Goal: Information Seeking & Learning: Check status

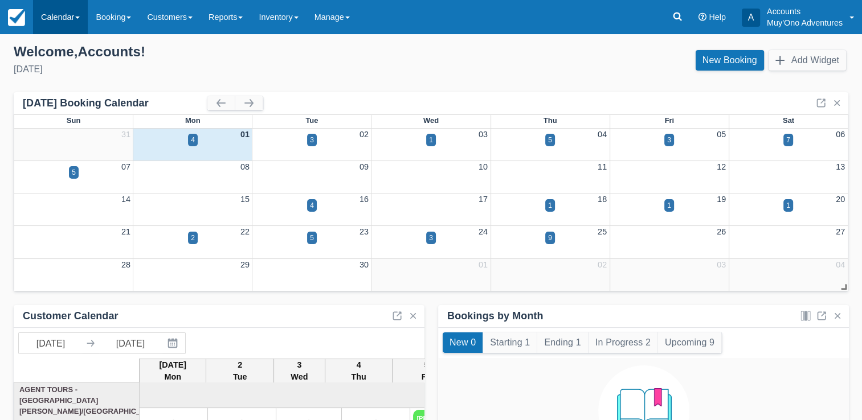
click at [67, 28] on link "Calendar" at bounding box center [60, 17] width 55 height 34
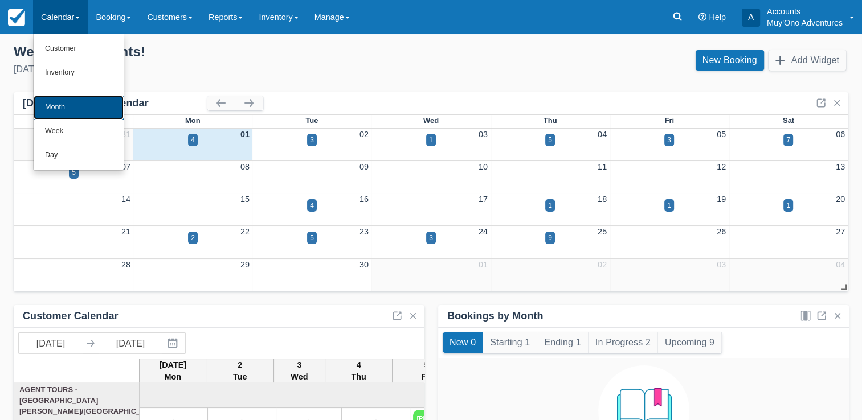
click at [67, 104] on link "Month" at bounding box center [79, 108] width 90 height 24
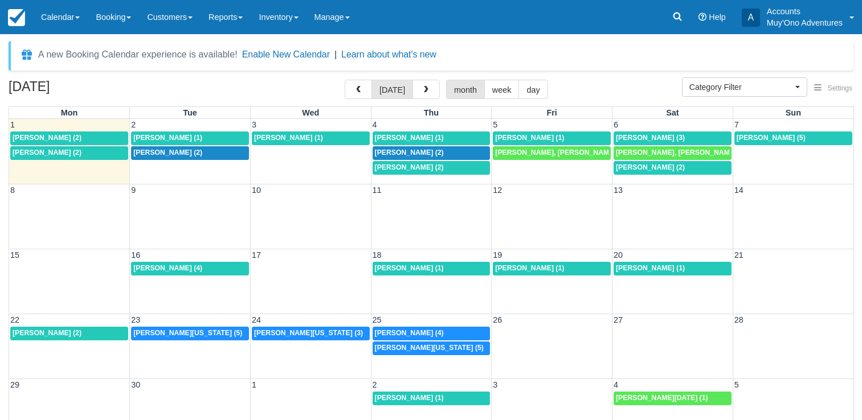
select select
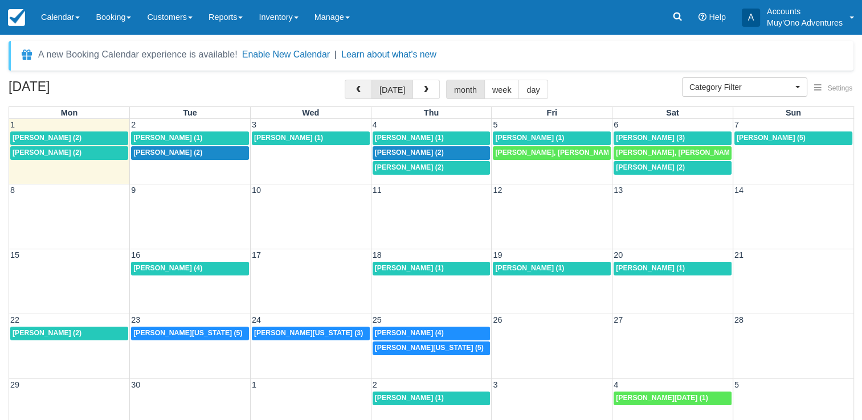
click at [354, 93] on button "button" at bounding box center [358, 89] width 27 height 19
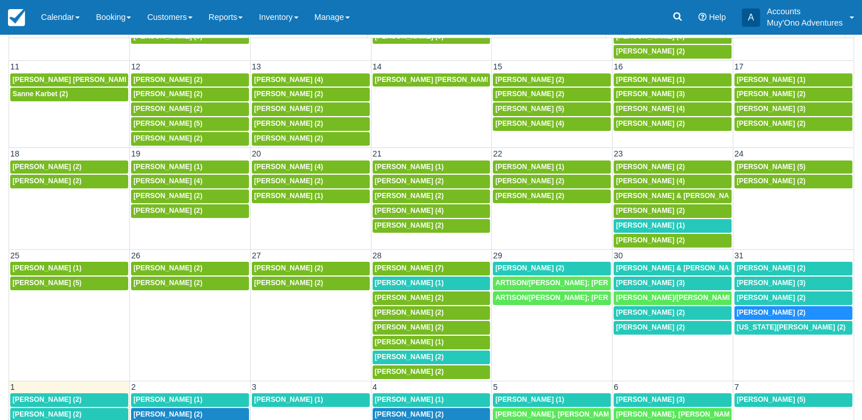
scroll to position [93, 0]
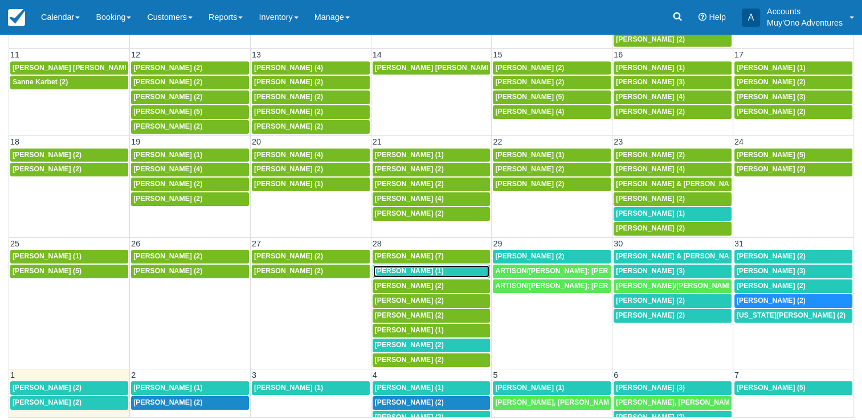
drag, startPoint x: 350, startPoint y: 241, endPoint x: 404, endPoint y: 266, distance: 60.2
click at [404, 267] on span "Ashley Jones (1)" at bounding box center [409, 271] width 69 height 8
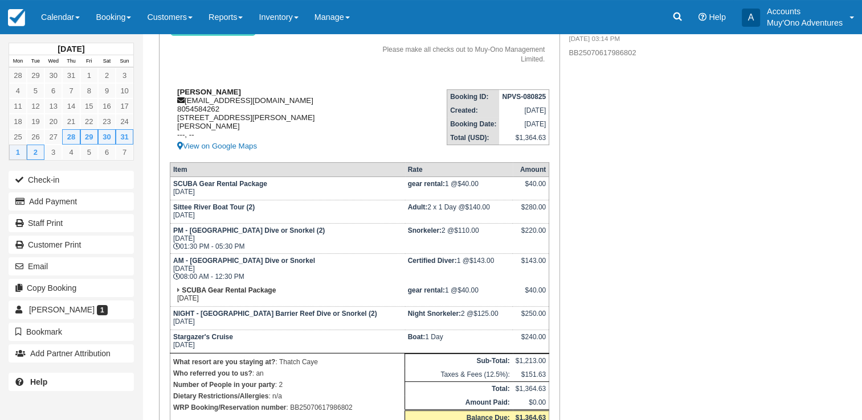
scroll to position [124, 0]
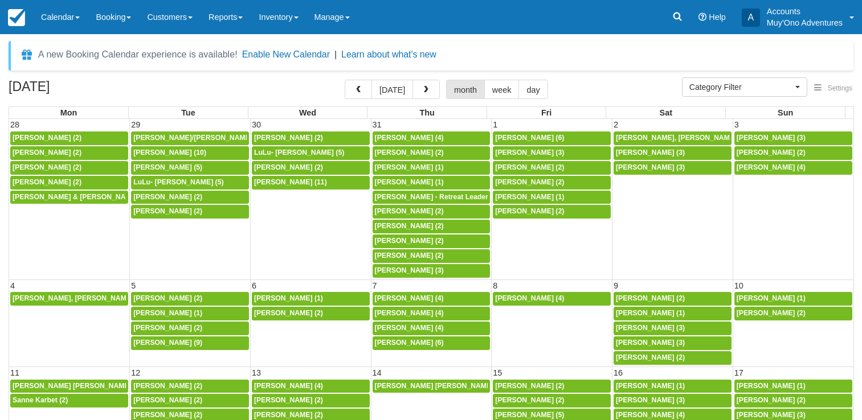
select select
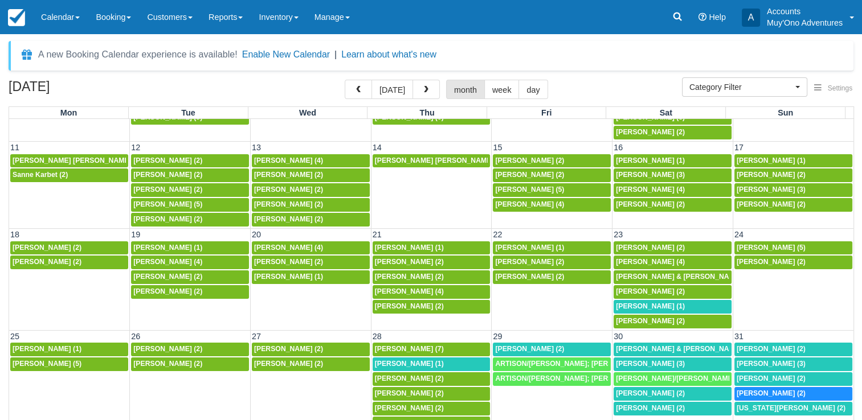
scroll to position [93, 0]
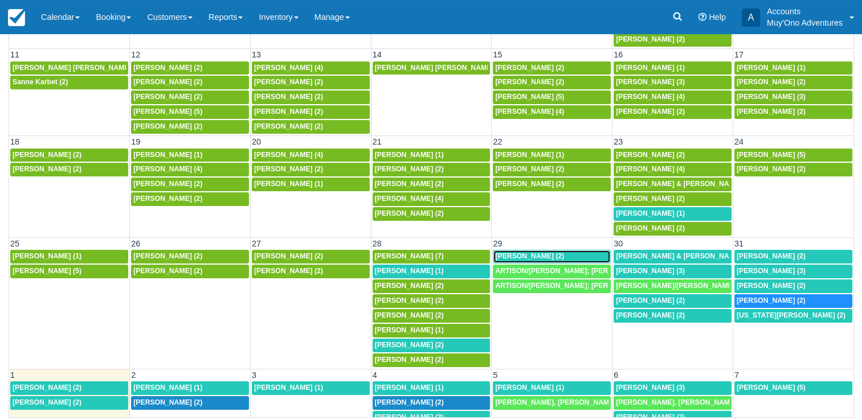
click at [527, 252] on span "[PERSON_NAME] (2)" at bounding box center [529, 256] width 69 height 8
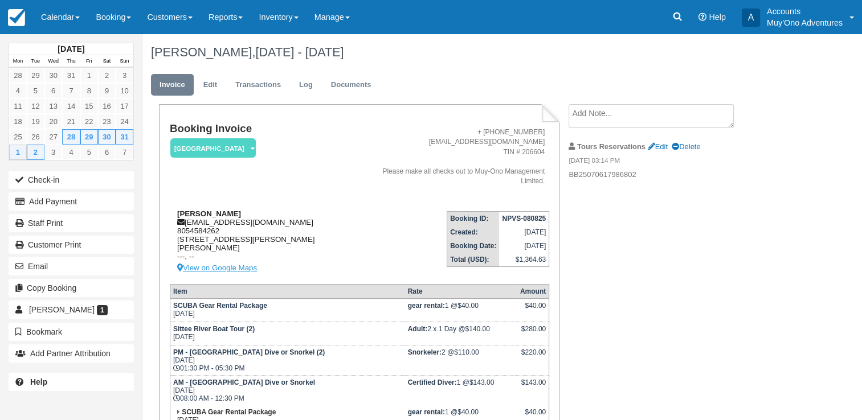
scroll to position [198, 0]
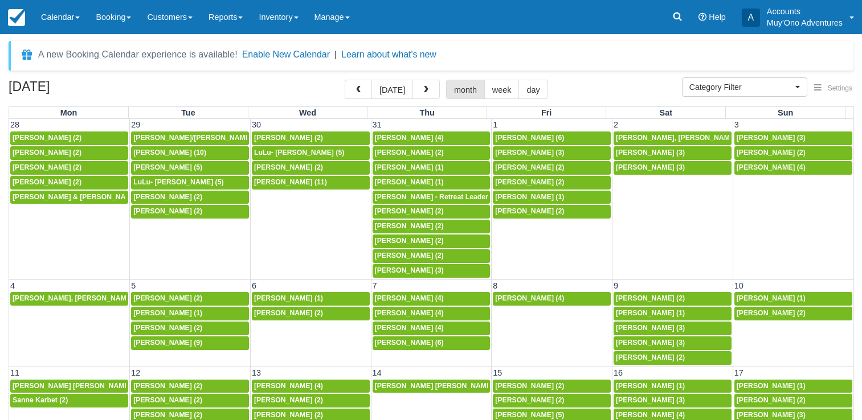
select select
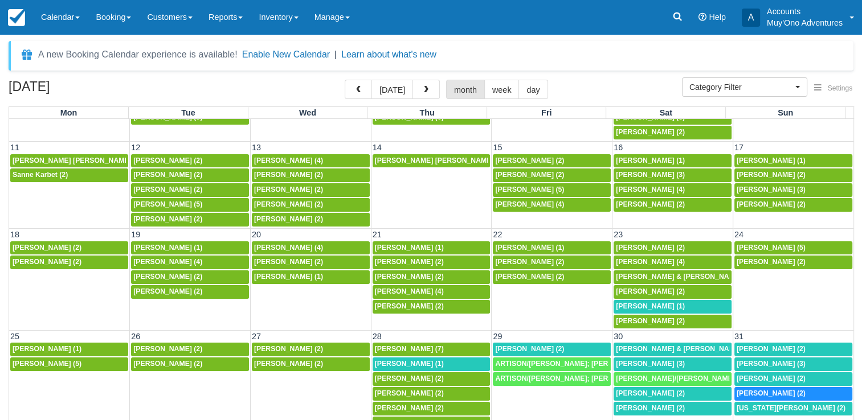
scroll to position [93, 0]
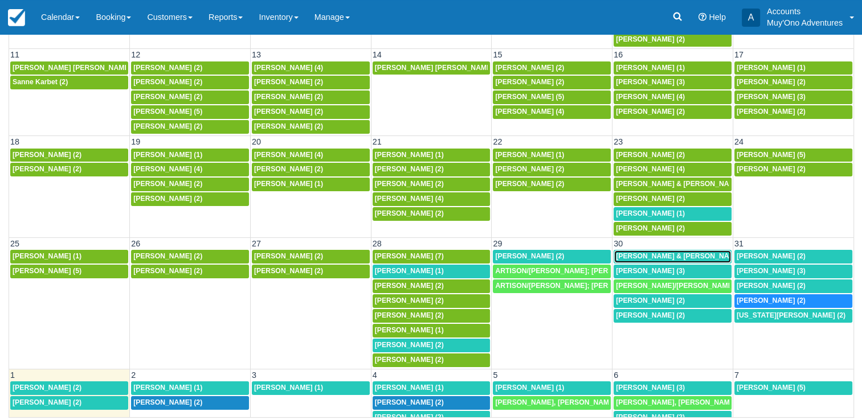
click at [658, 252] on span "[PERSON_NAME] & [PERSON_NAME] (1)" at bounding box center [684, 256] width 136 height 8
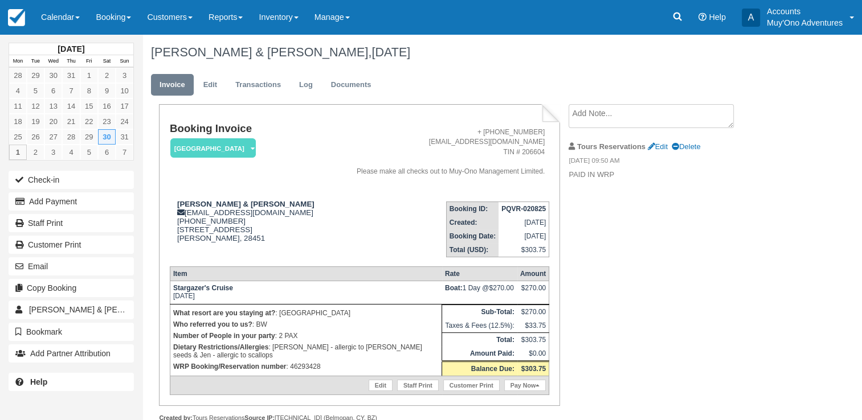
scroll to position [28, 0]
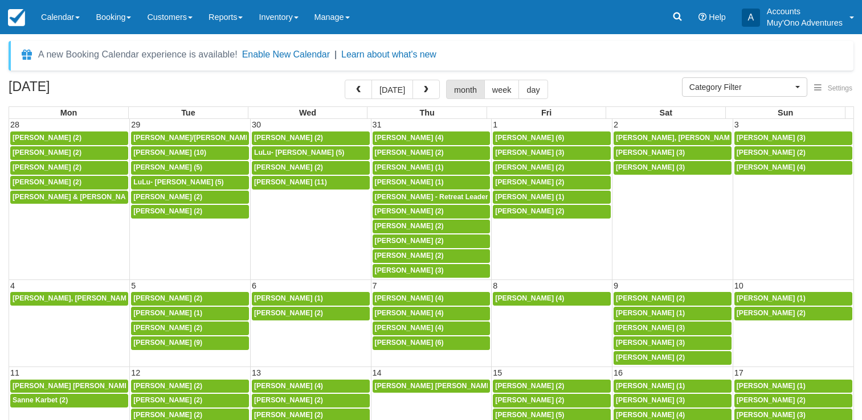
select select
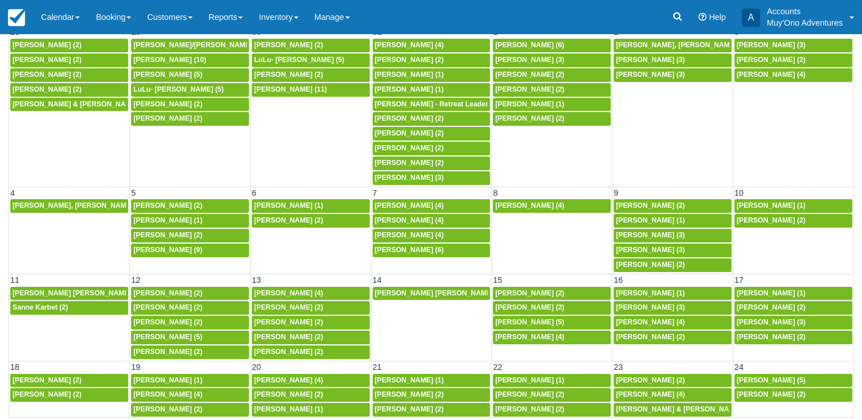
scroll to position [226, 0]
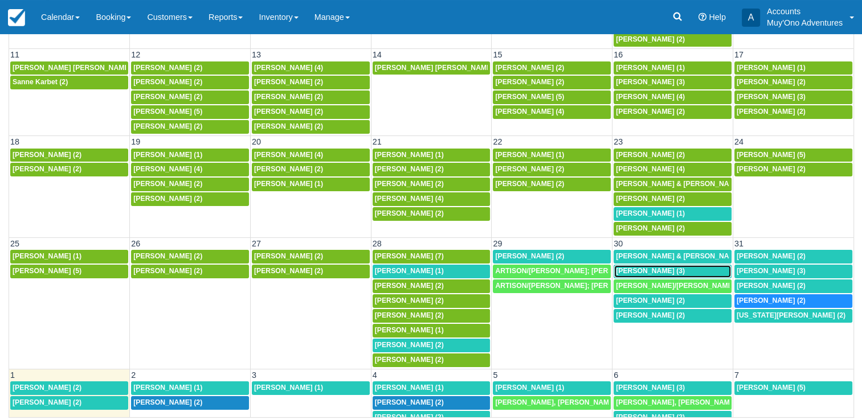
click at [670, 271] on link "[PERSON_NAME] (3)" at bounding box center [672, 272] width 118 height 14
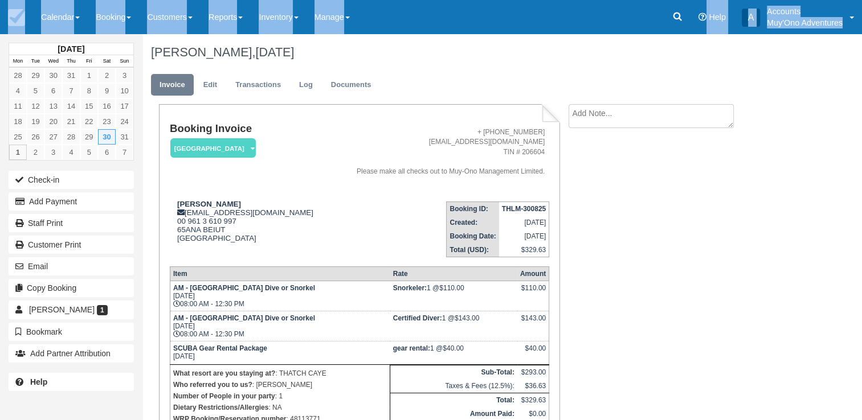
drag, startPoint x: 3, startPoint y: 54, endPoint x: 7, endPoint y: -10, distance: 63.4
click at [7, 0] on html "Menu Calendar Customer Inventory Month Week Day Booking Daily Manifest Daily Li…" at bounding box center [431, 210] width 862 height 420
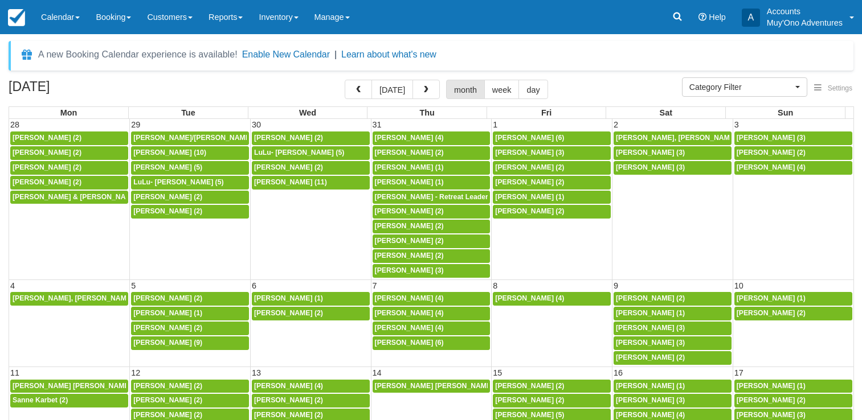
select select
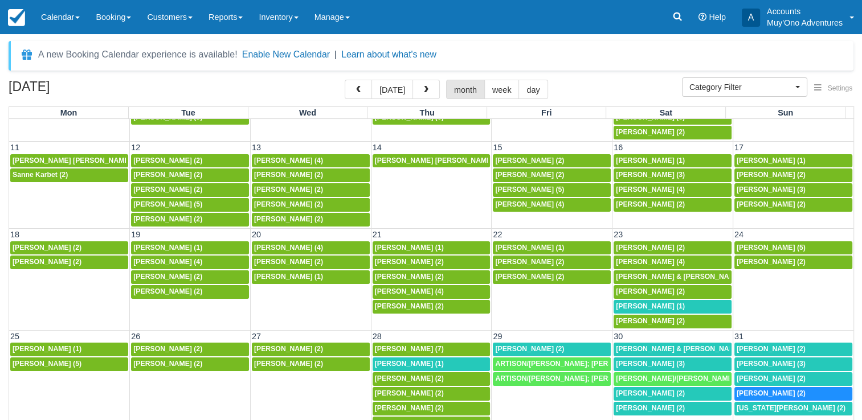
scroll to position [93, 0]
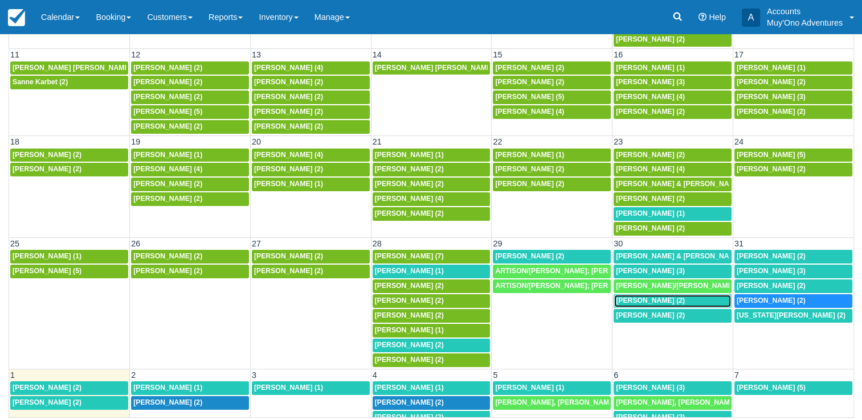
click at [683, 297] on div "8a Vincent Marcel (2)" at bounding box center [672, 301] width 113 height 9
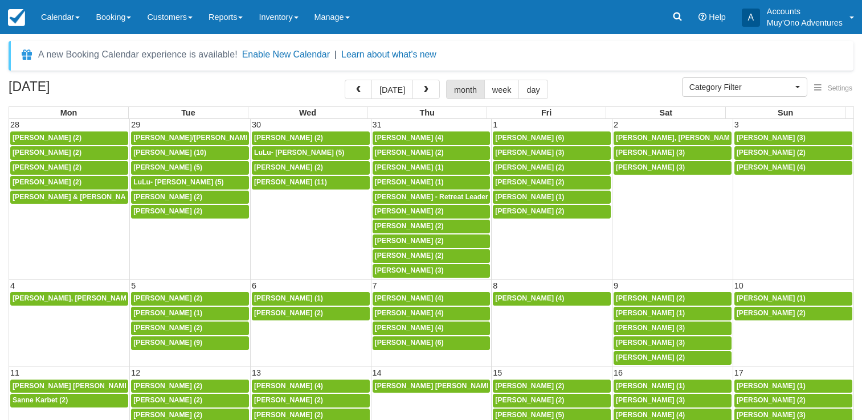
select select
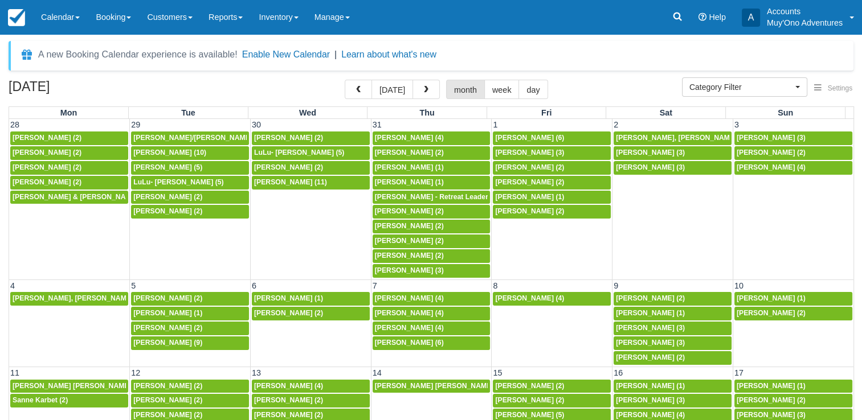
scroll to position [226, 0]
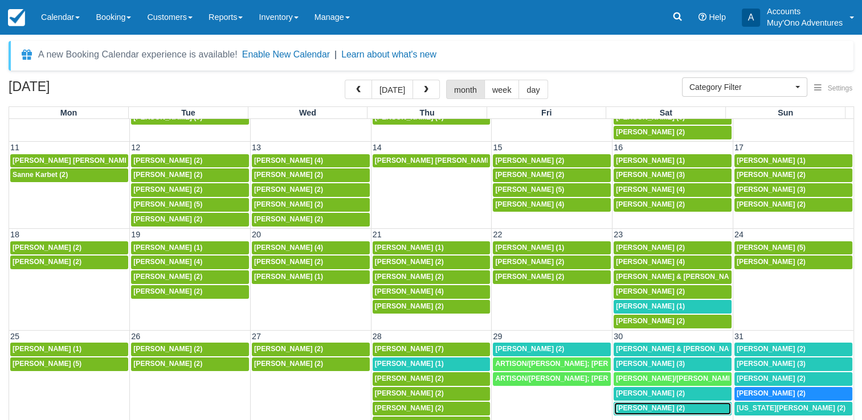
click at [656, 404] on span "[PERSON_NAME] (2)" at bounding box center [650, 408] width 69 height 8
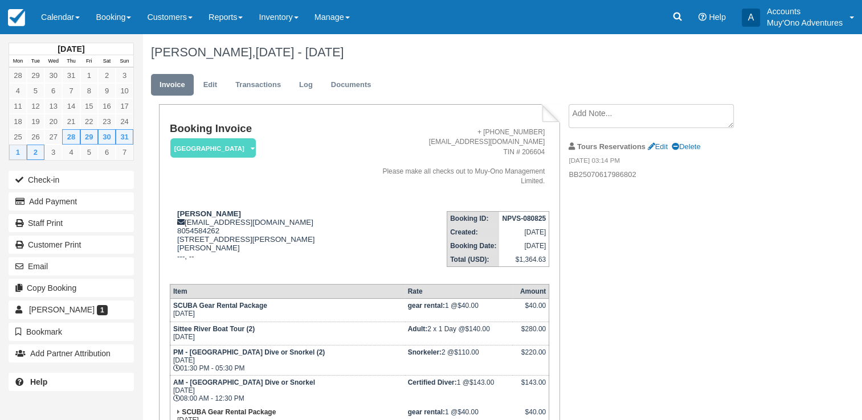
click at [426, 357] on strong "Snorkeler:" at bounding box center [425, 353] width 34 height 8
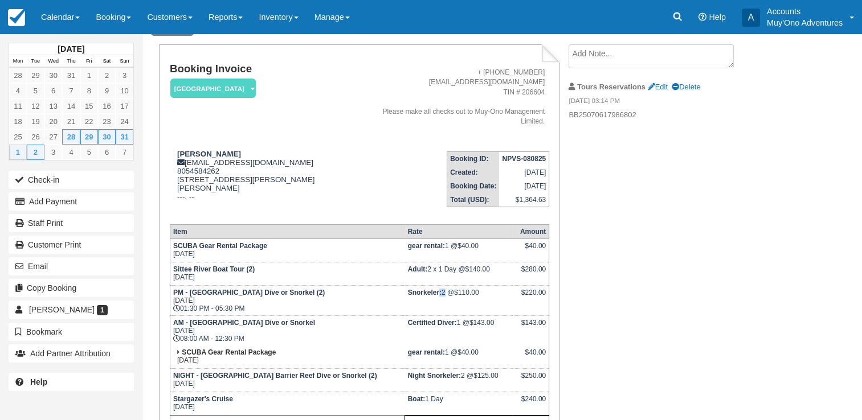
scroll to position [198, 0]
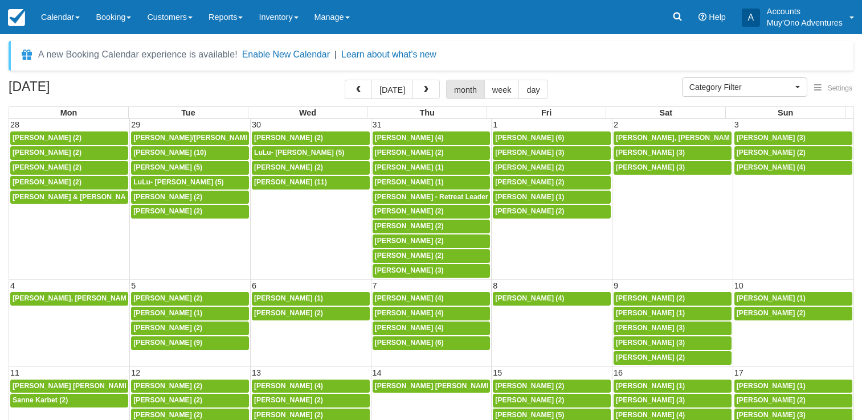
select select
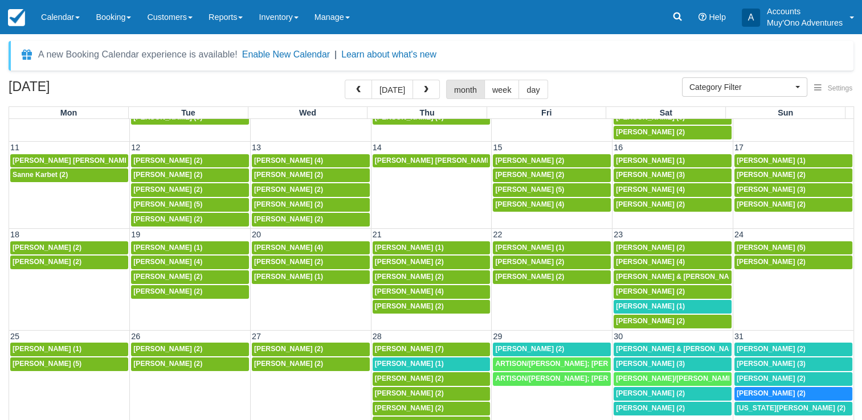
scroll to position [93, 0]
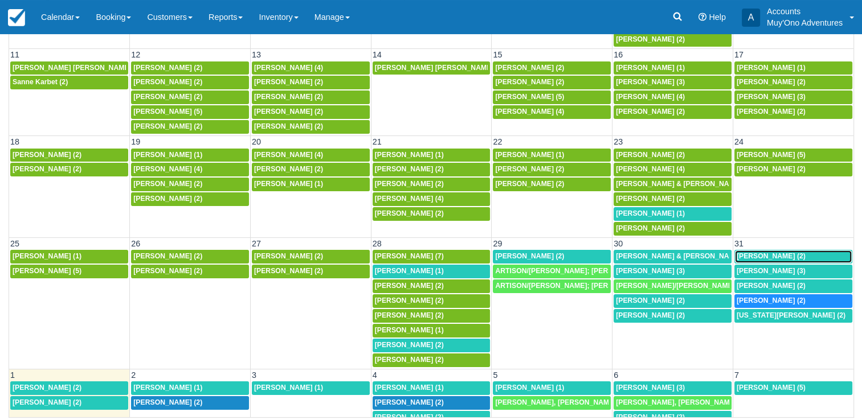
click at [761, 254] on div "[PERSON_NAME] (2)" at bounding box center [793, 256] width 113 height 9
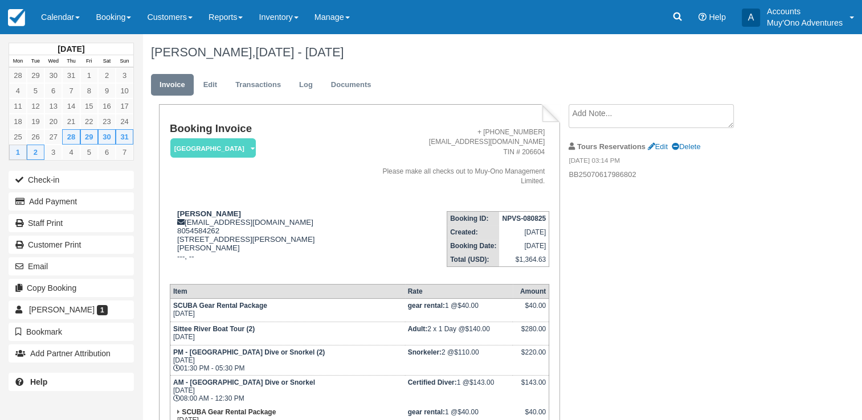
scroll to position [198, 0]
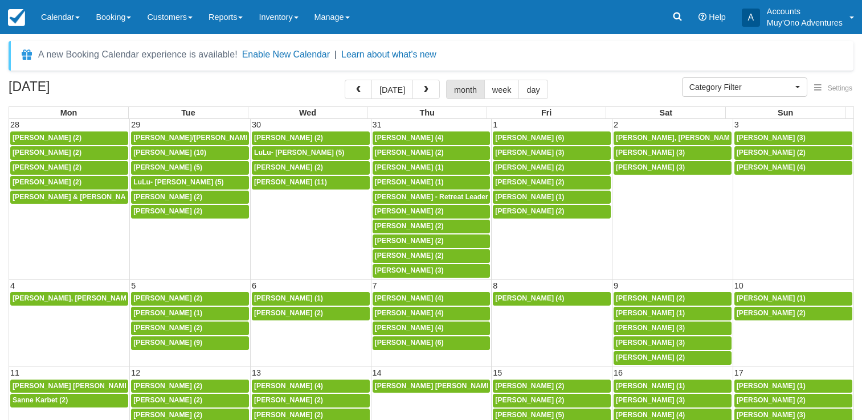
select select
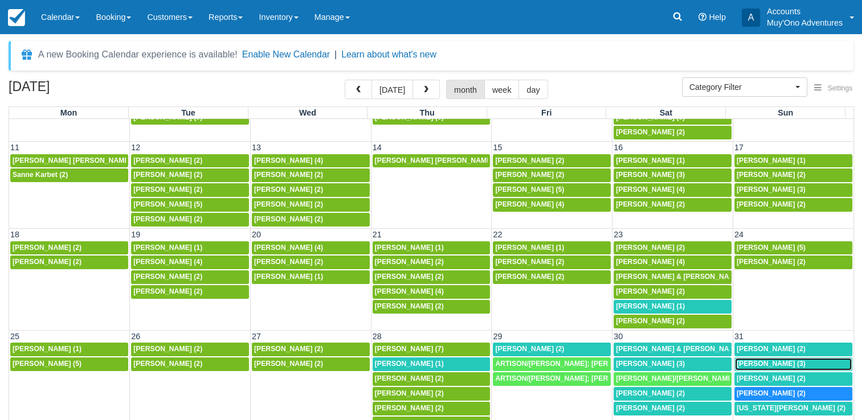
click at [742, 360] on span "[PERSON_NAME] (3)" at bounding box center [771, 364] width 69 height 8
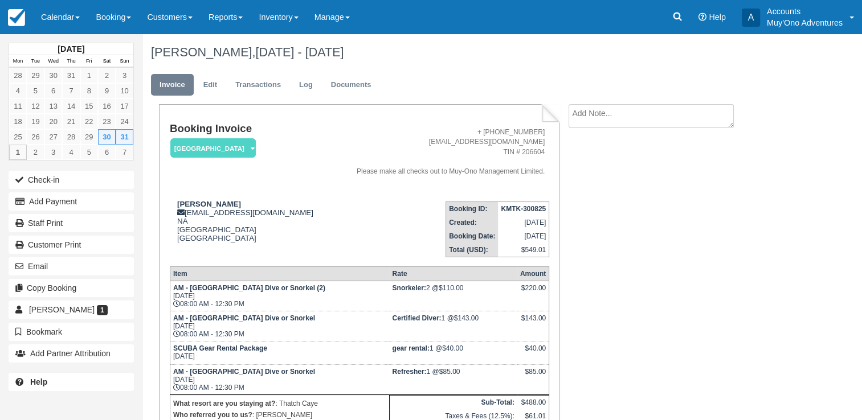
scroll to position [116, 0]
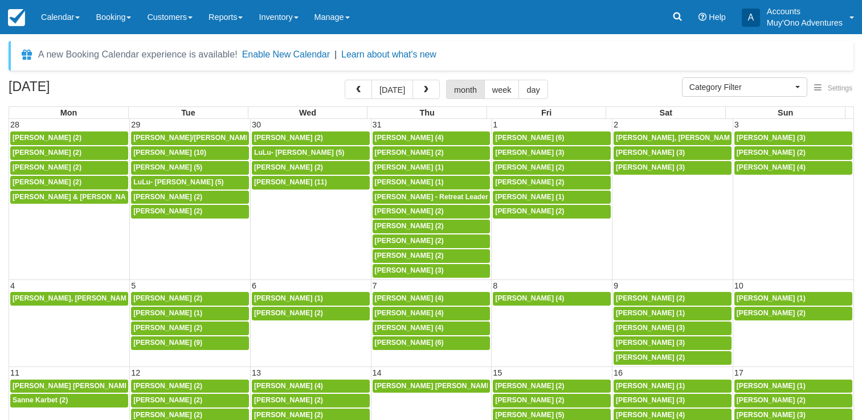
select select
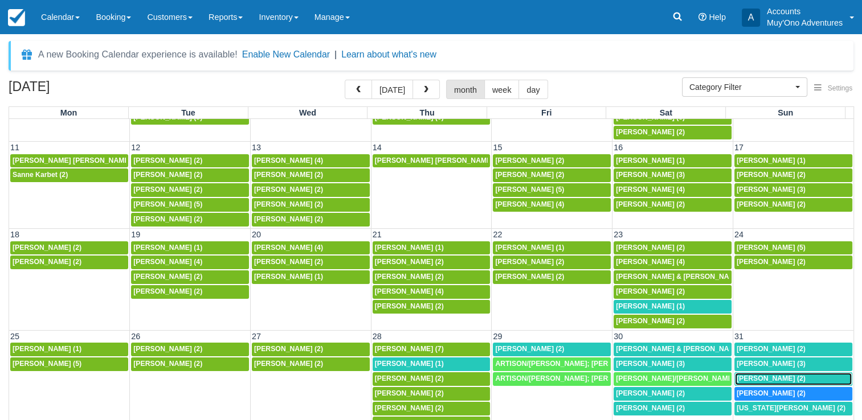
click at [787, 375] on div "8a Carson Smith (2)" at bounding box center [793, 379] width 113 height 9
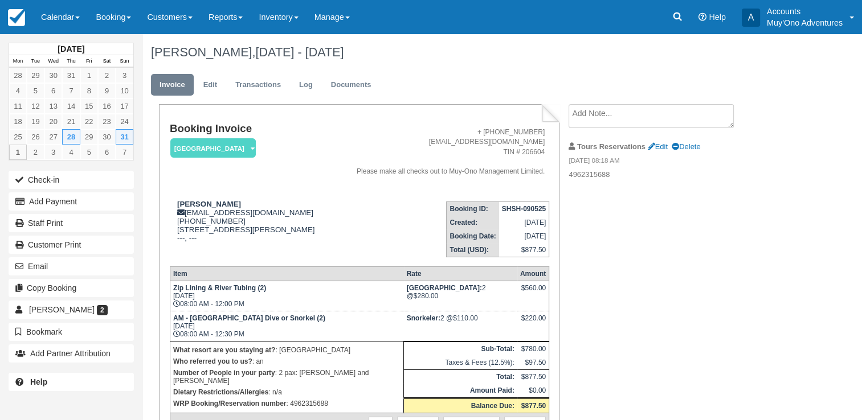
scroll to position [82, 0]
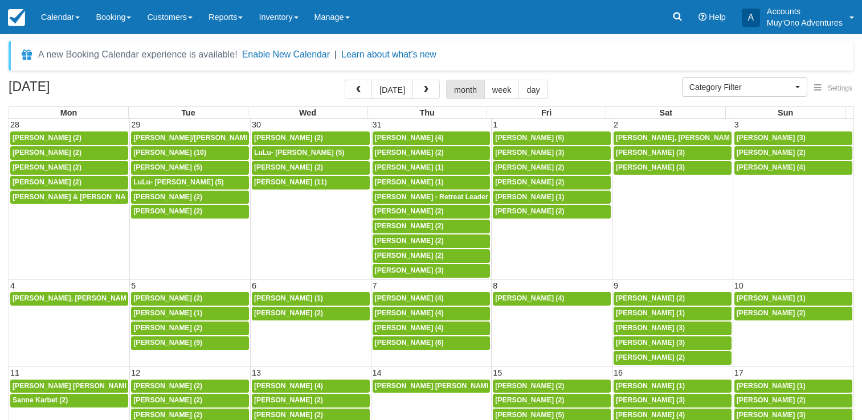
select select
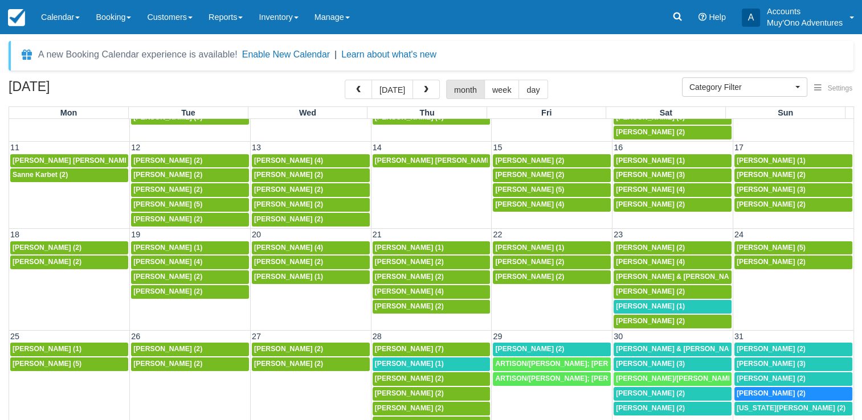
scroll to position [93, 0]
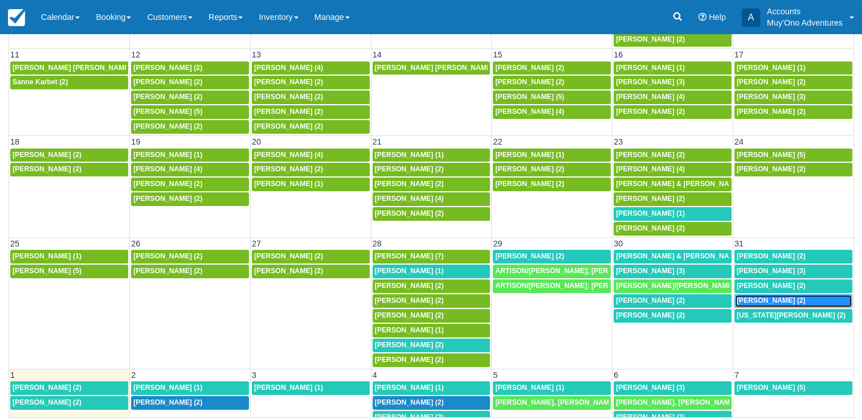
click at [754, 295] on link "8:30a Kris Audenaert (2)" at bounding box center [793, 302] width 118 height 14
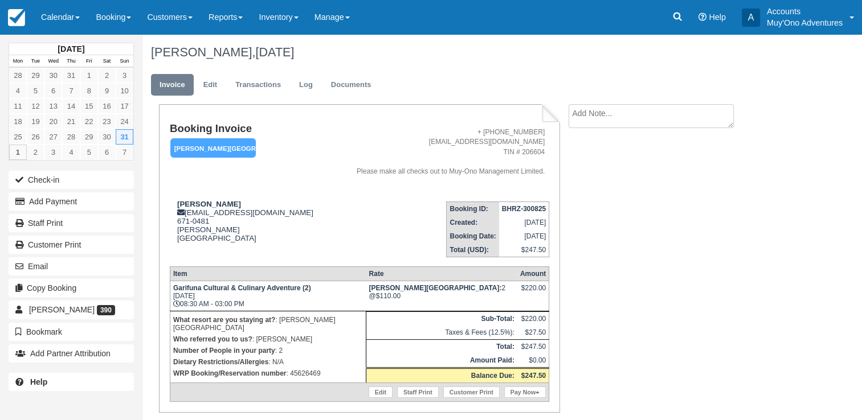
scroll to position [34, 0]
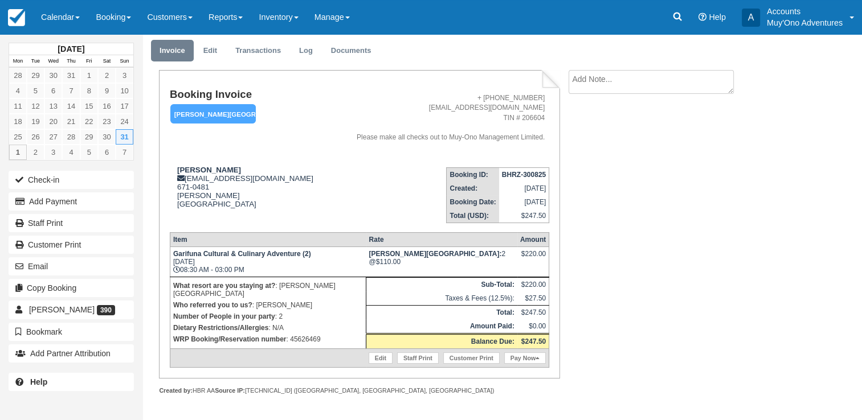
click at [520, 174] on strong "BHRZ-300825" at bounding box center [524, 175] width 44 height 8
copy tbody "BHRZ-300825"
drag, startPoint x: 173, startPoint y: 167, endPoint x: 230, endPoint y: 173, distance: 57.2
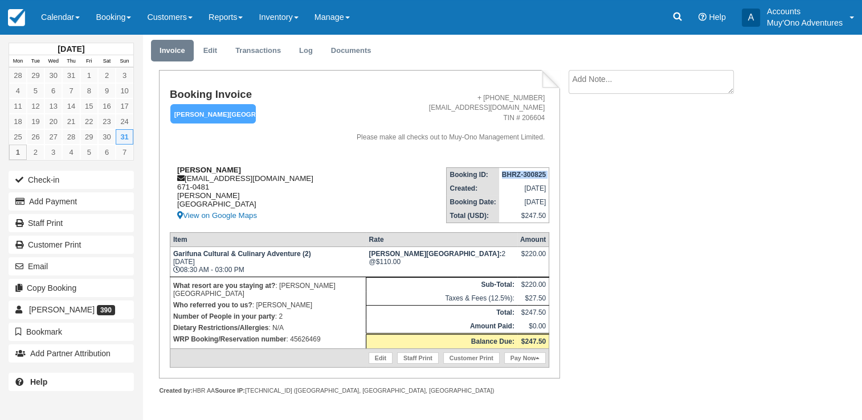
click at [230, 173] on div "[PERSON_NAME] [EMAIL_ADDRESS][DOMAIN_NAME] 671-0481 [PERSON_NAME] [GEOGRAPHIC_D…" at bounding box center [250, 194] width 160 height 57
copy strong "[PERSON_NAME]"
click at [317, 334] on p "WRP Booking/Reservation number : 45626469" at bounding box center [268, 339] width 190 height 11
copy p "45626469"
